Goal: Transaction & Acquisition: Download file/media

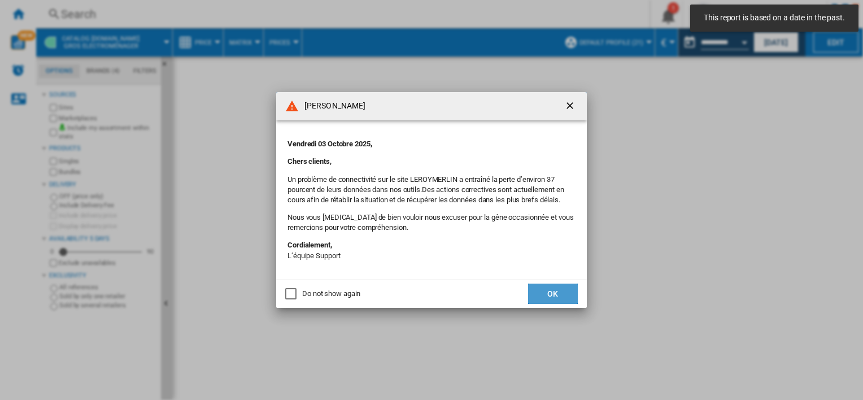
click at [565, 297] on button "OK" at bounding box center [553, 293] width 50 height 20
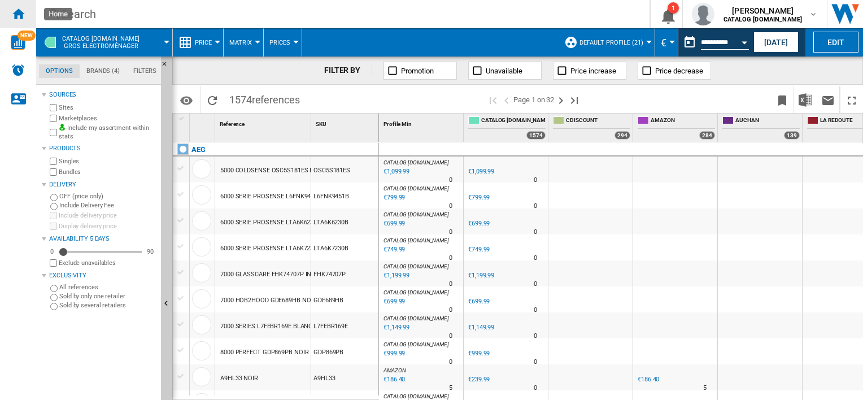
click at [18, 15] on ng-md-icon "Home" at bounding box center [18, 14] width 14 height 14
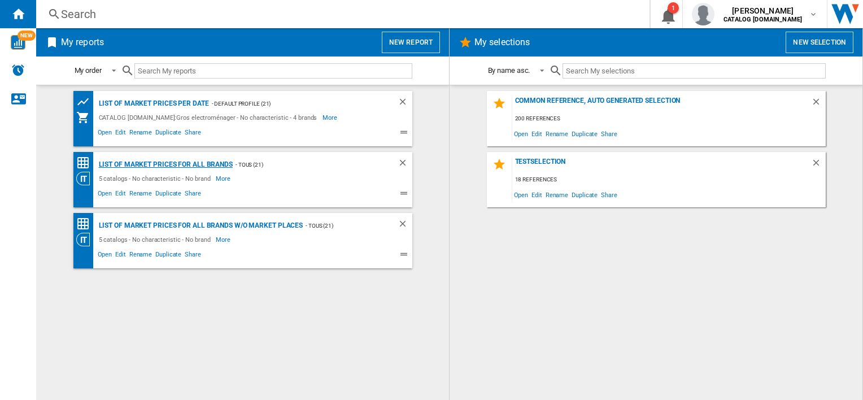
click at [156, 163] on div "List of market prices for all brands" at bounding box center [164, 165] width 137 height 14
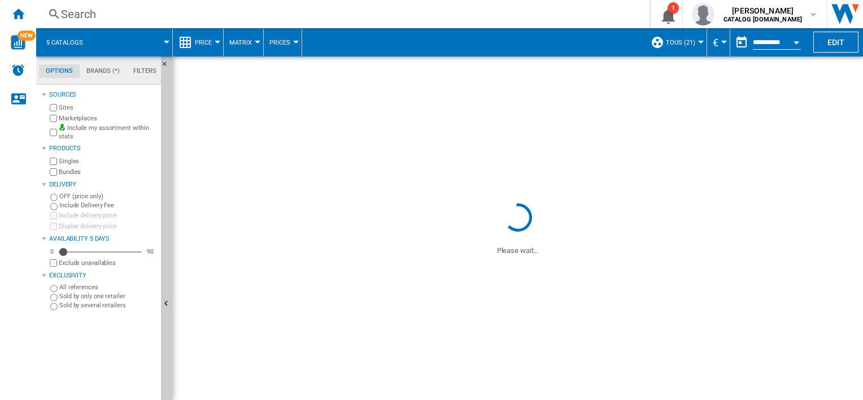
click at [212, 40] on button "Price" at bounding box center [206, 42] width 23 height 28
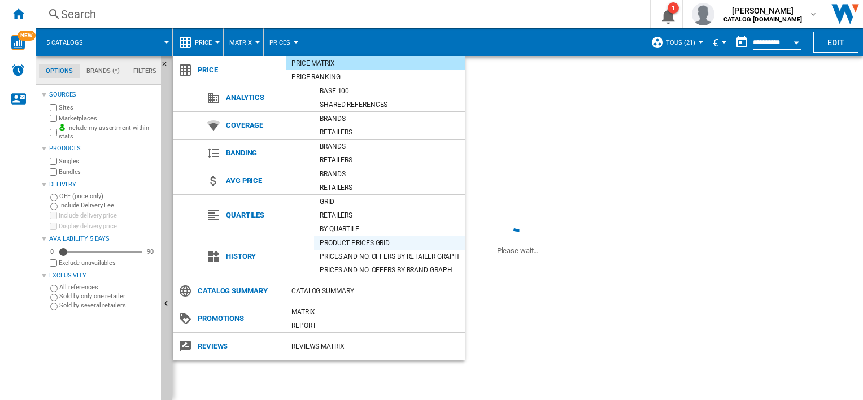
click at [330, 239] on div "Product prices grid" at bounding box center [389, 242] width 151 height 11
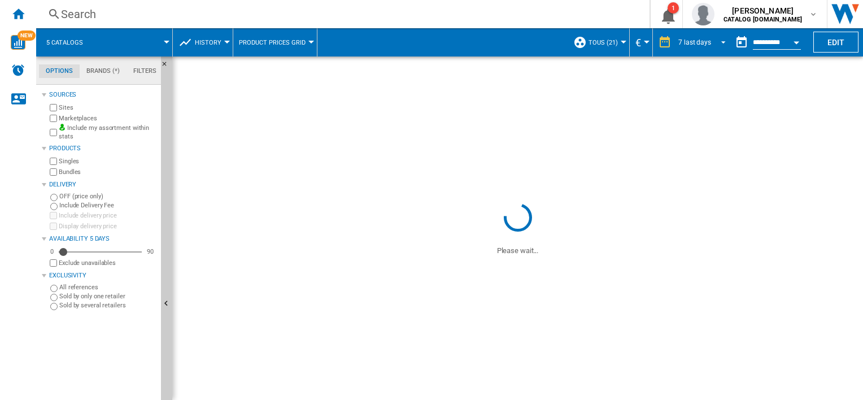
click at [719, 41] on span "REPORTS.WIZARD.STEPS.REPORT.STEPS.REPORT_OPTIONS.PERIOD: 7 last days" at bounding box center [720, 41] width 14 height 10
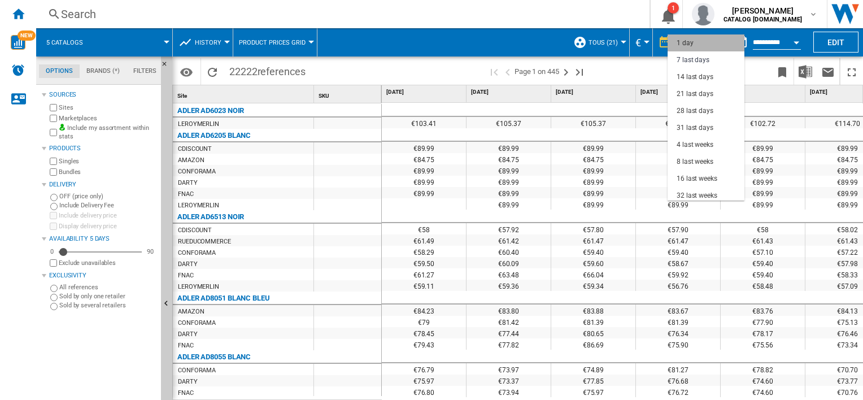
click at [707, 42] on md-option "1 day" at bounding box center [705, 42] width 77 height 17
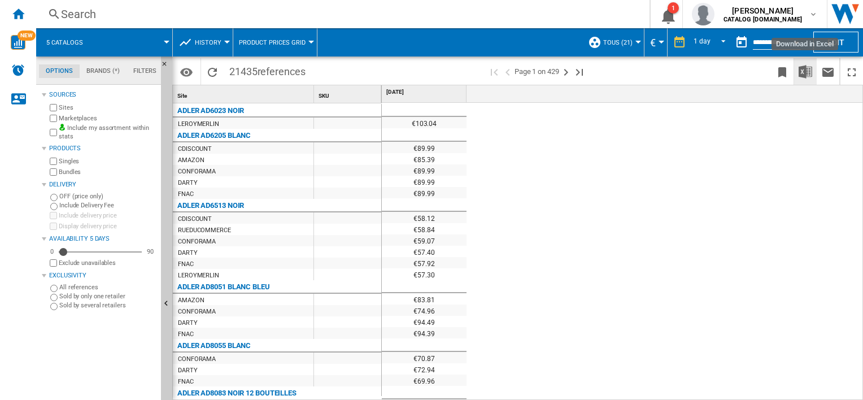
click at [802, 75] on img "Download in Excel" at bounding box center [805, 72] width 14 height 14
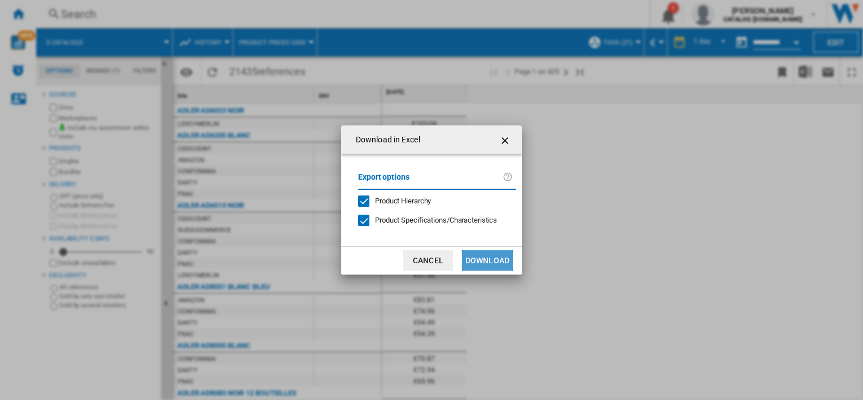
click at [485, 256] on button "Download" at bounding box center [487, 260] width 51 height 20
